Goal: Find contact information: Find contact information

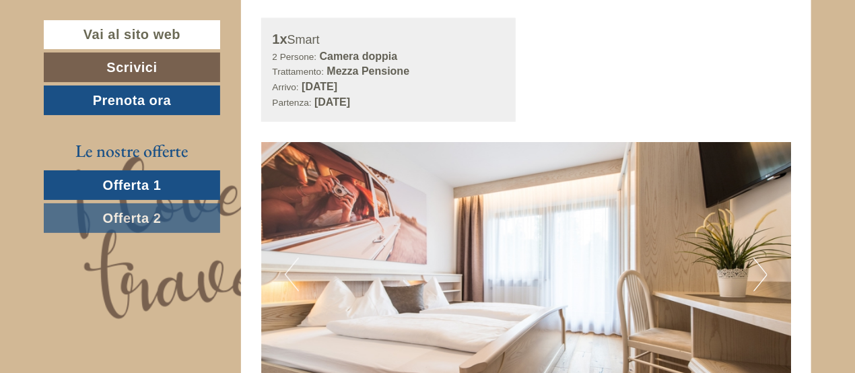
scroll to position [808, 0]
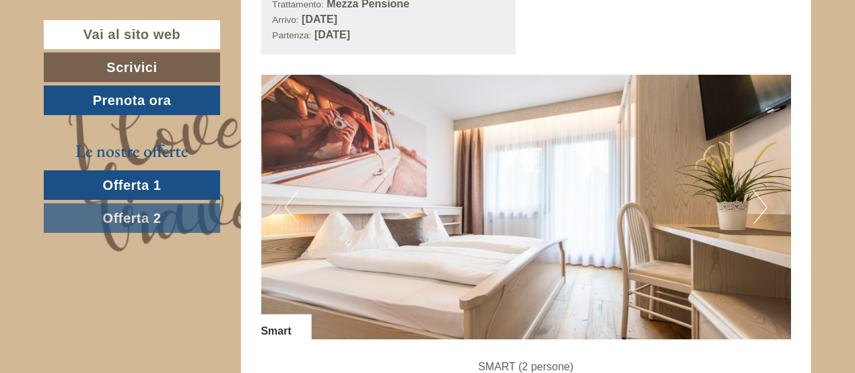
click at [762, 209] on button "Next" at bounding box center [761, 208] width 14 height 34
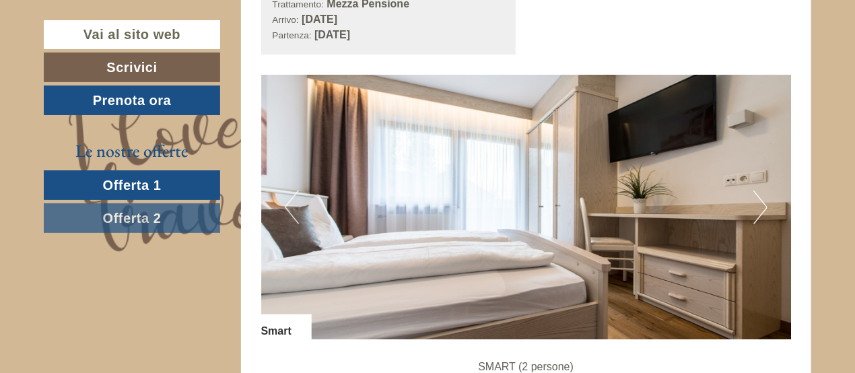
click at [762, 211] on button "Next" at bounding box center [761, 208] width 14 height 34
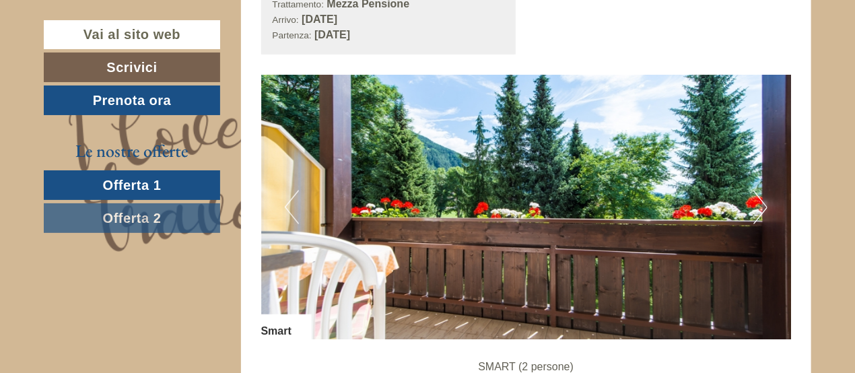
click at [762, 211] on button "Next" at bounding box center [761, 208] width 14 height 34
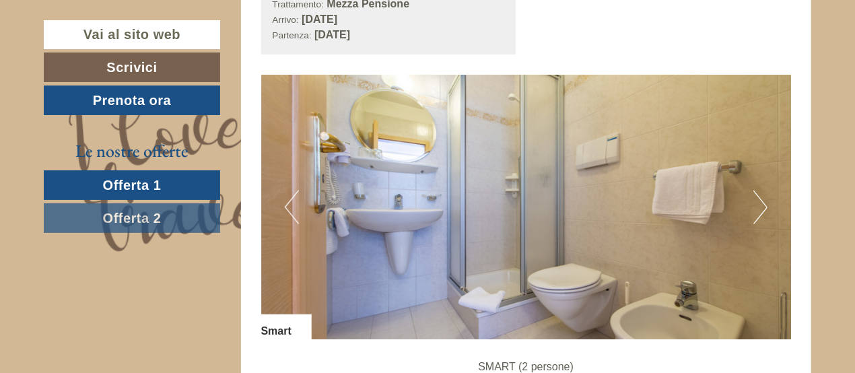
click at [762, 211] on button "Next" at bounding box center [761, 208] width 14 height 34
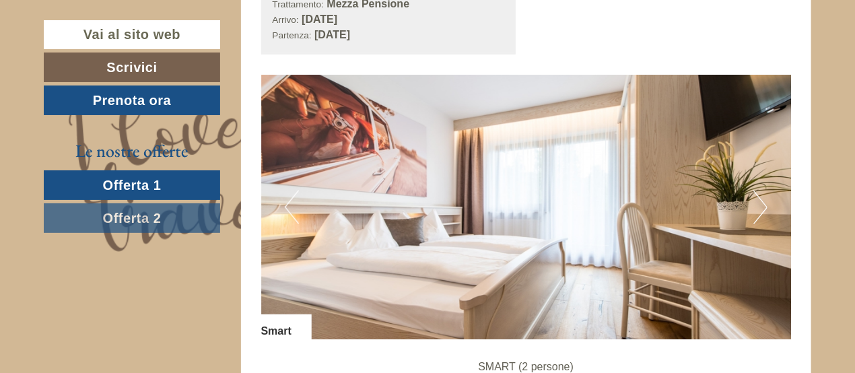
click at [762, 211] on button "Next" at bounding box center [761, 208] width 14 height 34
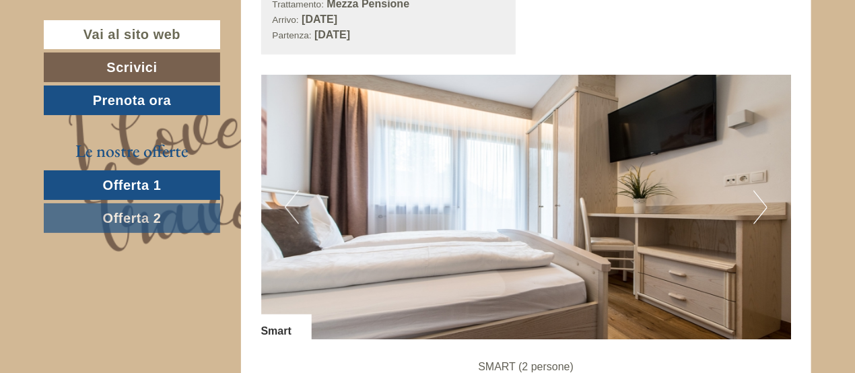
click at [762, 211] on button "Next" at bounding box center [761, 208] width 14 height 34
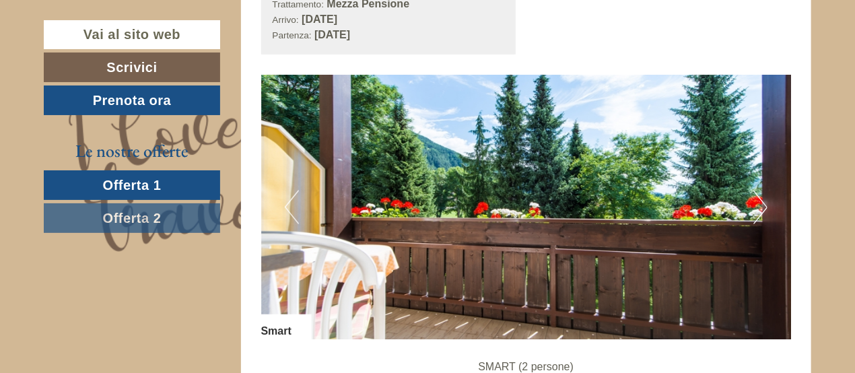
click at [762, 211] on button "Next" at bounding box center [761, 208] width 14 height 34
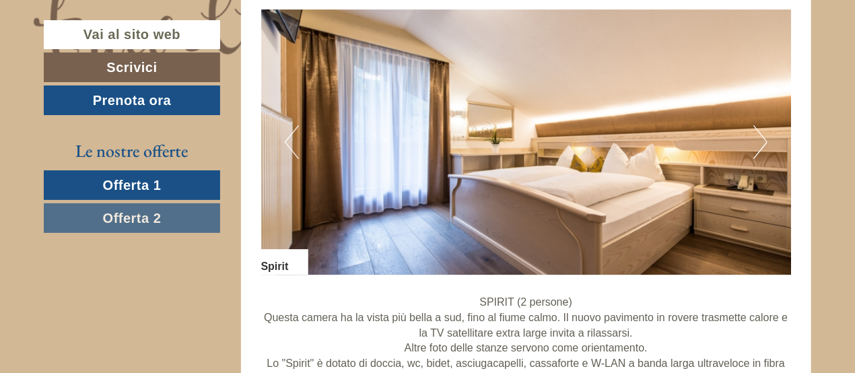
scroll to position [1751, 0]
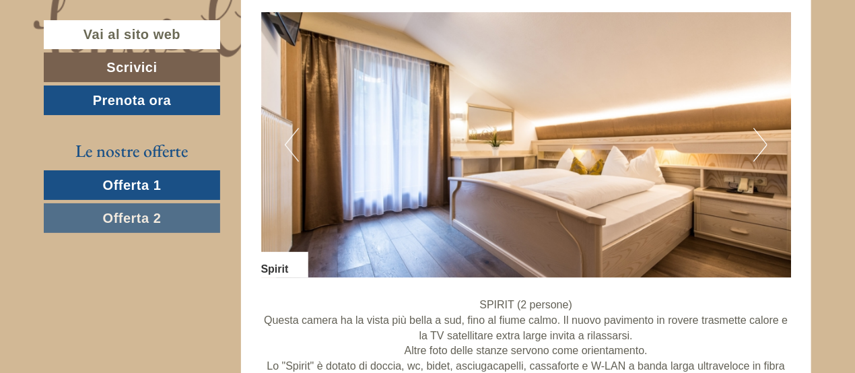
click at [764, 142] on button "Next" at bounding box center [761, 145] width 14 height 34
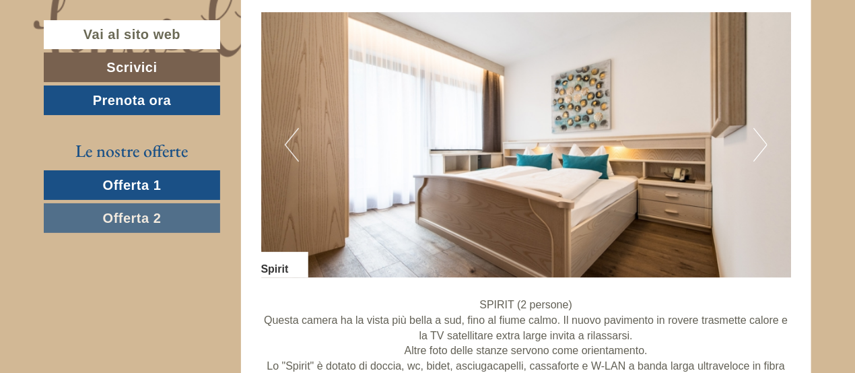
click at [764, 143] on button "Next" at bounding box center [761, 145] width 14 height 34
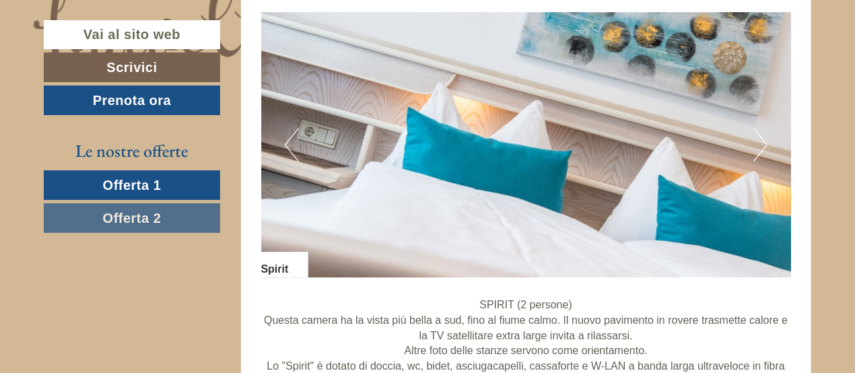
click at [764, 143] on button "Next" at bounding box center [761, 145] width 14 height 34
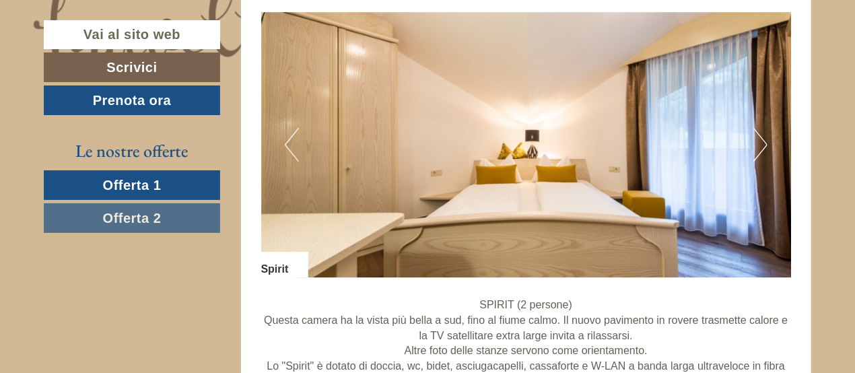
click at [764, 143] on button "Next" at bounding box center [761, 145] width 14 height 34
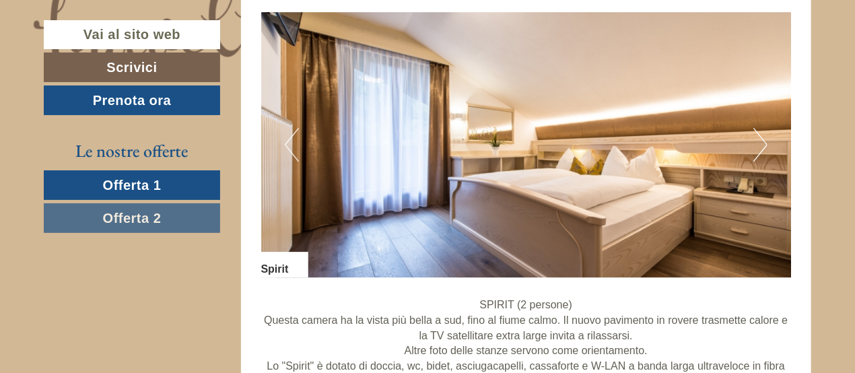
click at [764, 144] on button "Next" at bounding box center [761, 145] width 14 height 34
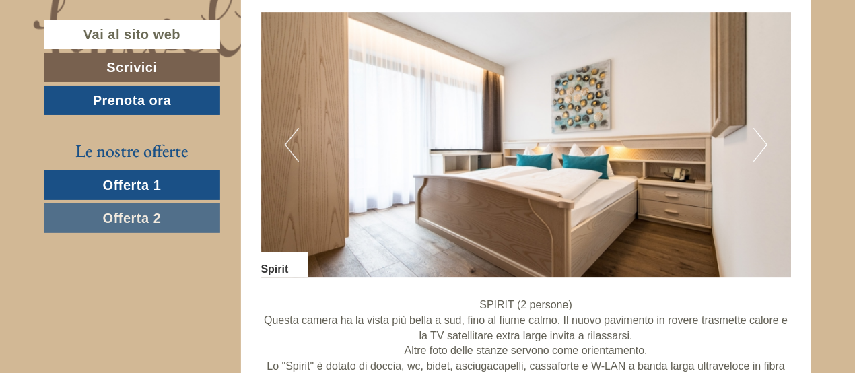
click at [764, 143] on button "Next" at bounding box center [761, 145] width 14 height 34
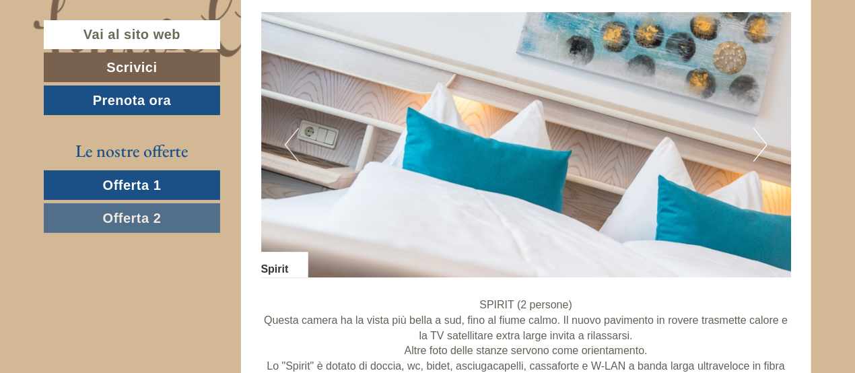
click at [764, 143] on button "Next" at bounding box center [761, 145] width 14 height 34
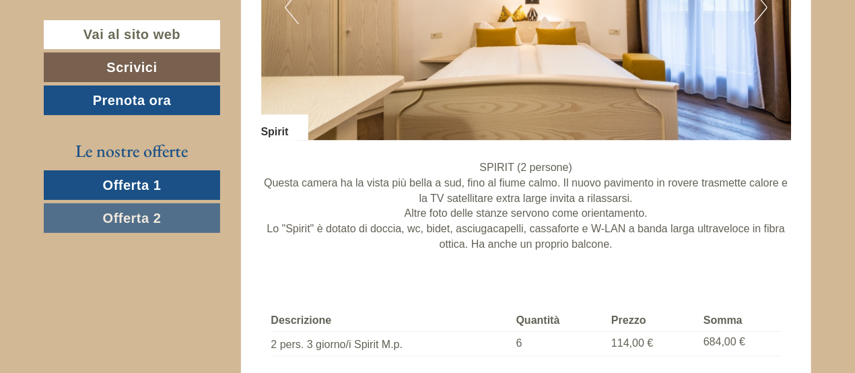
scroll to position [1953, 0]
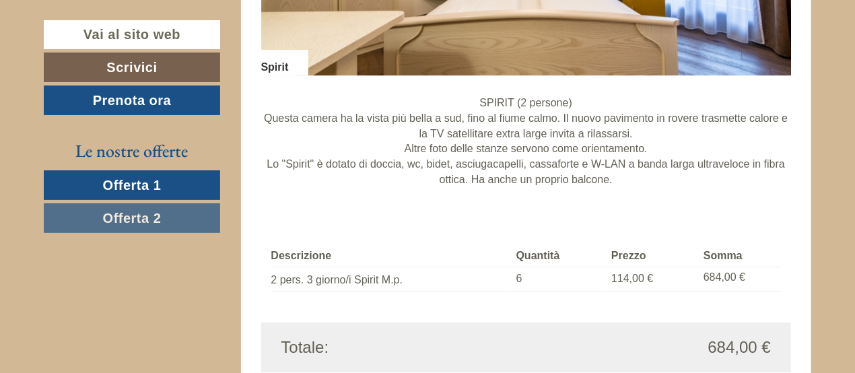
click at [153, 220] on span "Offerta 2" at bounding box center [132, 218] width 59 height 15
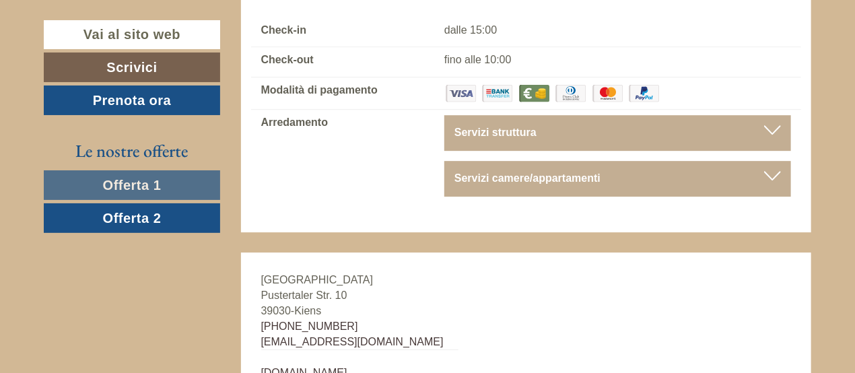
scroll to position [3836, 0]
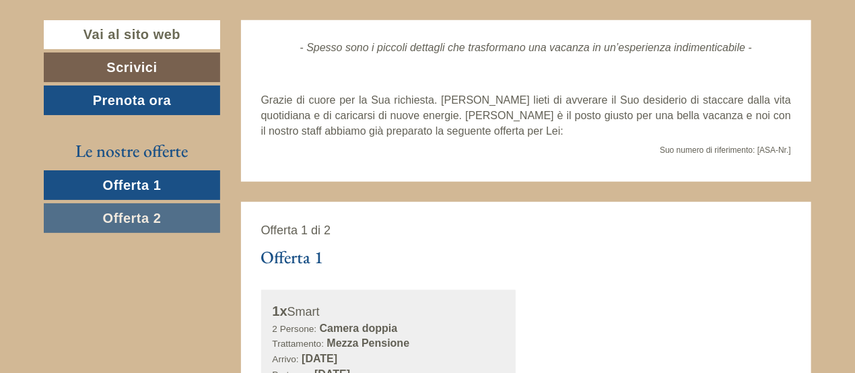
scroll to position [471, 0]
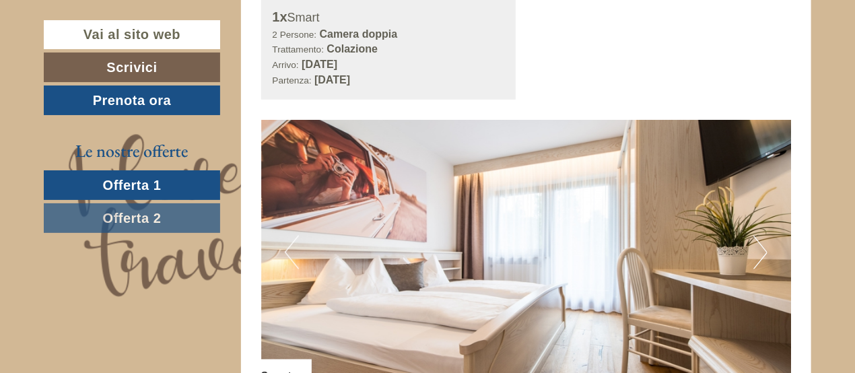
scroll to position [808, 0]
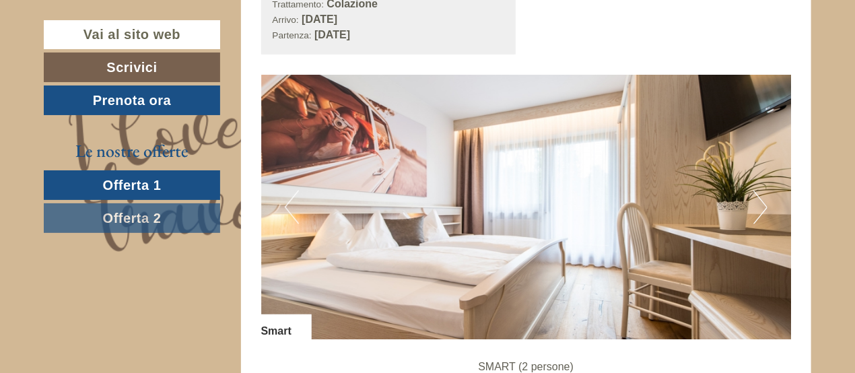
click at [759, 201] on button "Next" at bounding box center [761, 208] width 14 height 34
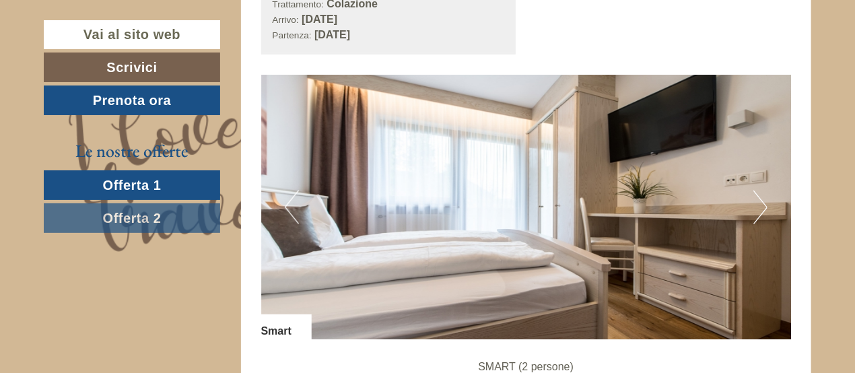
click at [759, 201] on button "Next" at bounding box center [761, 208] width 14 height 34
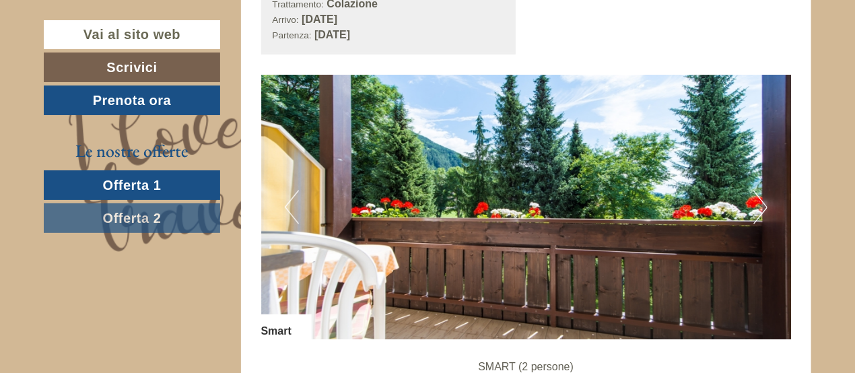
click at [759, 201] on button "Next" at bounding box center [761, 208] width 14 height 34
click at [760, 201] on button "Next" at bounding box center [761, 208] width 14 height 34
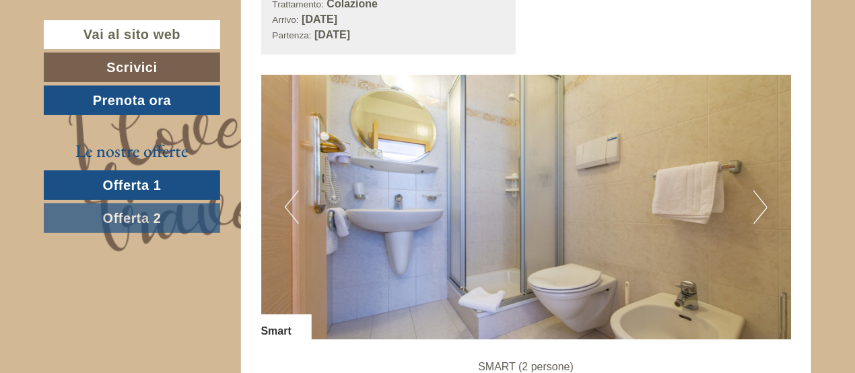
click at [760, 201] on button "Next" at bounding box center [761, 208] width 14 height 34
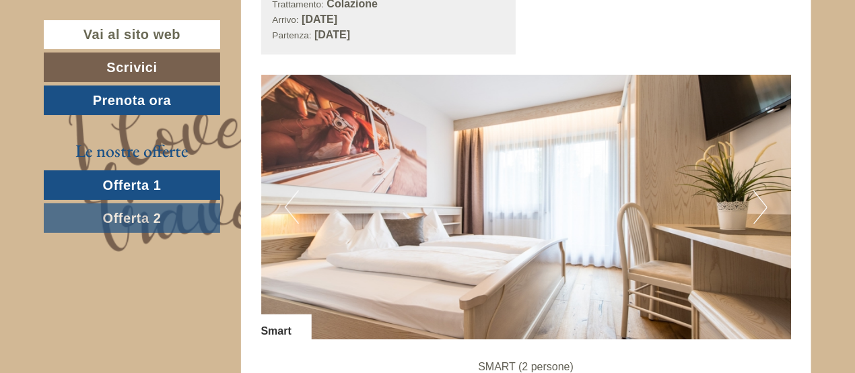
click at [760, 201] on button "Next" at bounding box center [761, 208] width 14 height 34
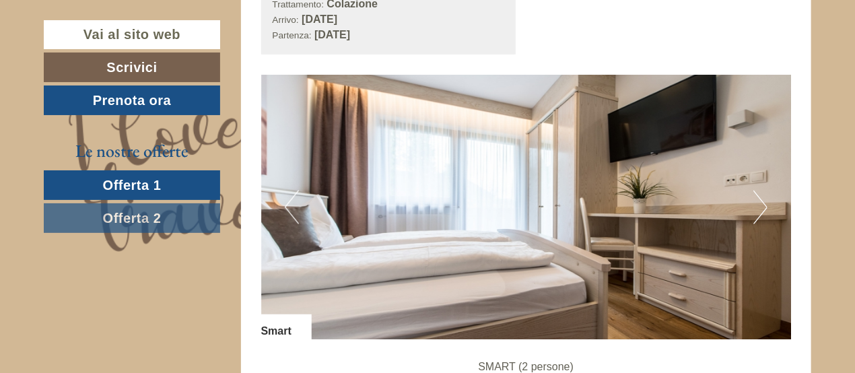
click at [762, 198] on button "Next" at bounding box center [761, 208] width 14 height 34
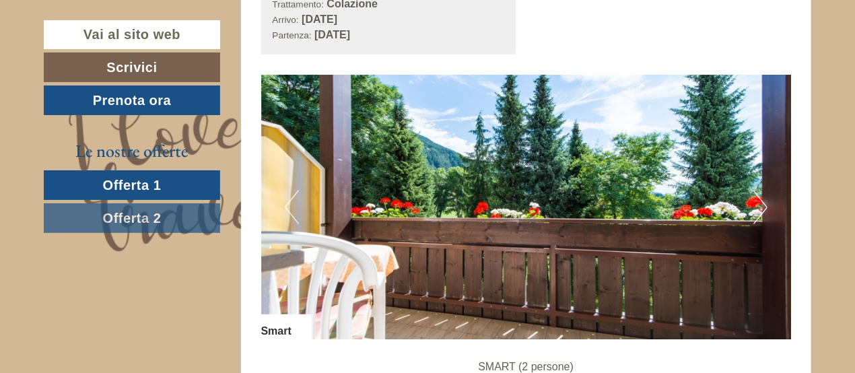
click at [762, 198] on button "Next" at bounding box center [761, 208] width 14 height 34
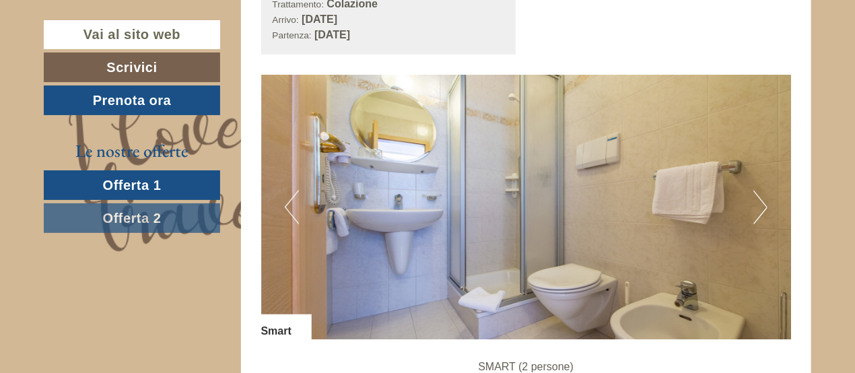
click at [762, 198] on button "Next" at bounding box center [761, 208] width 14 height 34
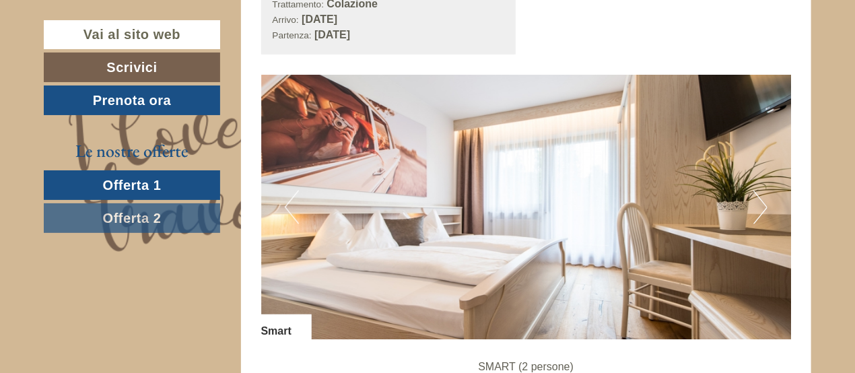
click at [762, 200] on button "Next" at bounding box center [761, 208] width 14 height 34
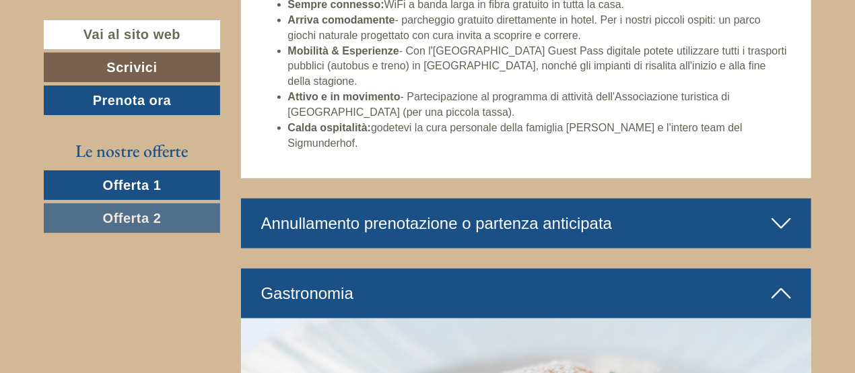
scroll to position [2761, 0]
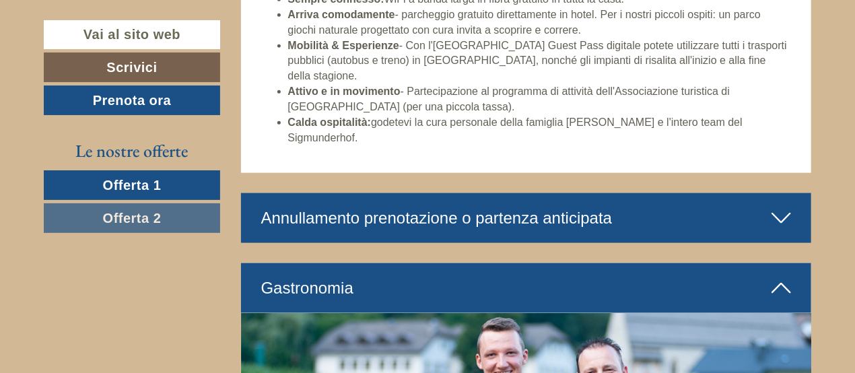
click at [782, 207] on icon at bounding box center [782, 218] width 20 height 23
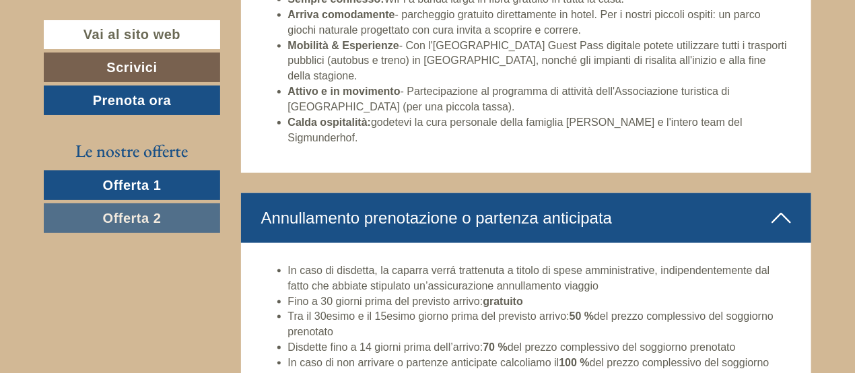
click at [782, 207] on icon at bounding box center [782, 218] width 20 height 23
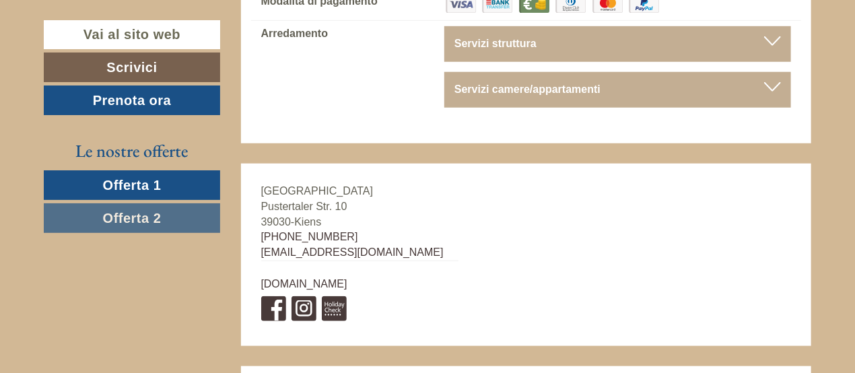
scroll to position [4714, 0]
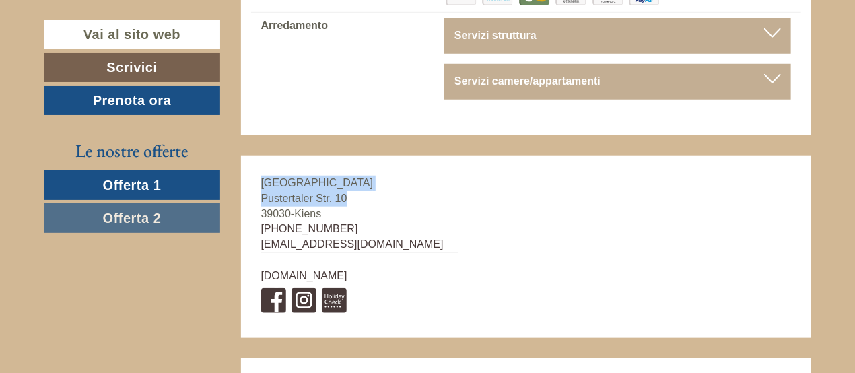
drag, startPoint x: 348, startPoint y: 132, endPoint x: 268, endPoint y: 115, distance: 81.9
click at [261, 156] on div "Hotel Sigmunderhof Pustertaler Str. 10 39030 - Kiens +39 0474 569553 hotel@sigm…" at bounding box center [360, 247] width 238 height 183
copy div "Hotel Sigmunderhof Pustertaler Str. 10"
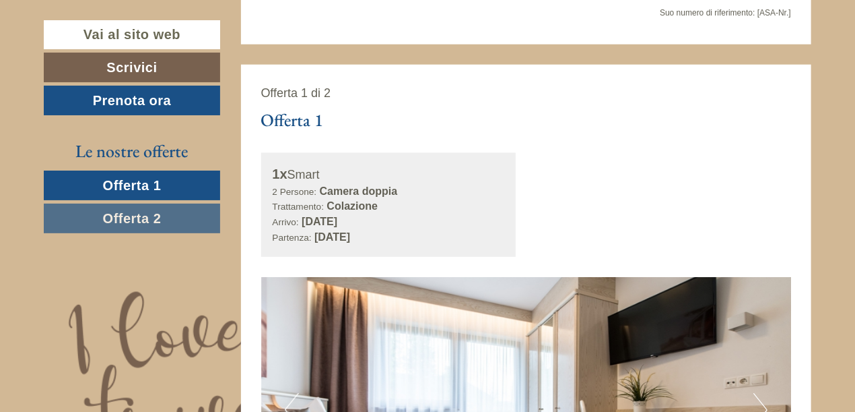
scroll to position [673, 0]
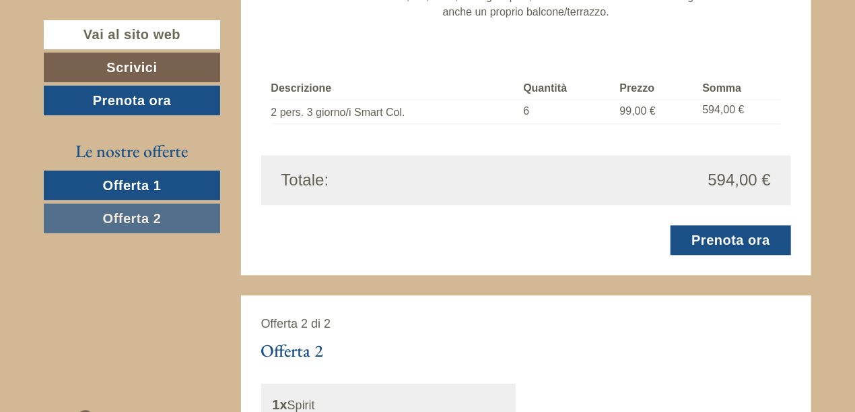
scroll to position [1280, 0]
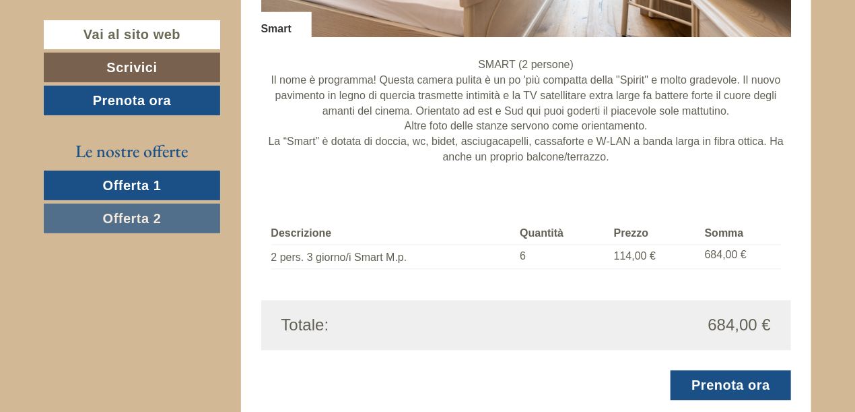
scroll to position [1145, 0]
